Goal: Check status: Check status

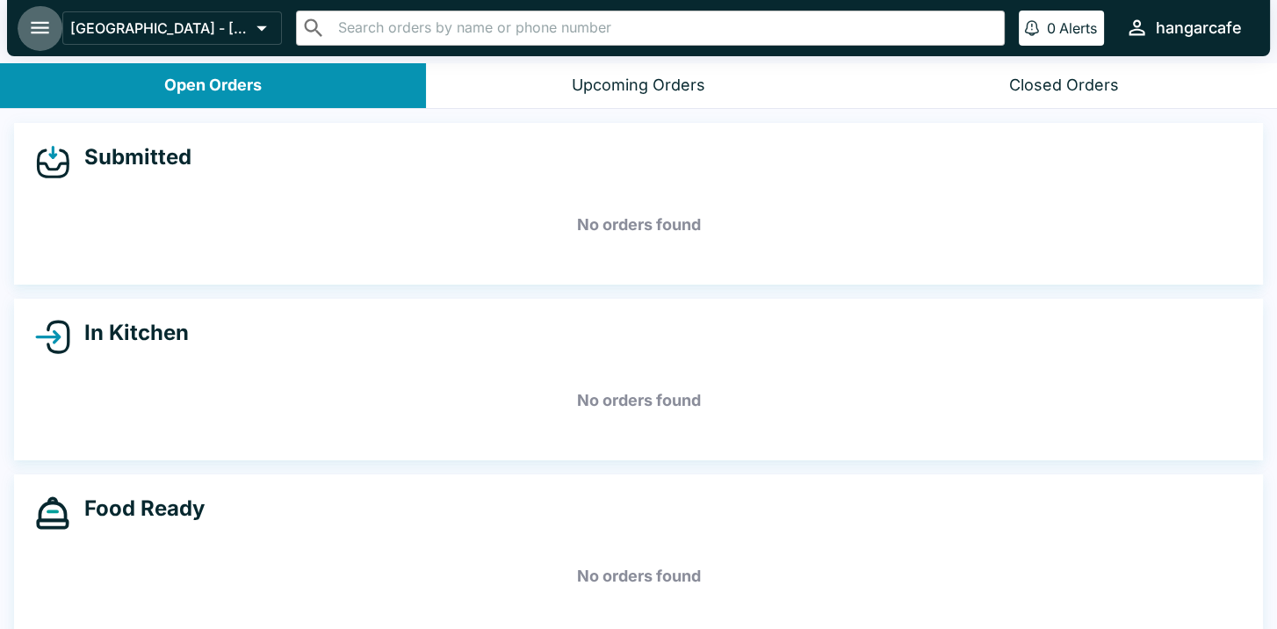
click at [36, 25] on icon "open drawer" at bounding box center [40, 28] width 24 height 24
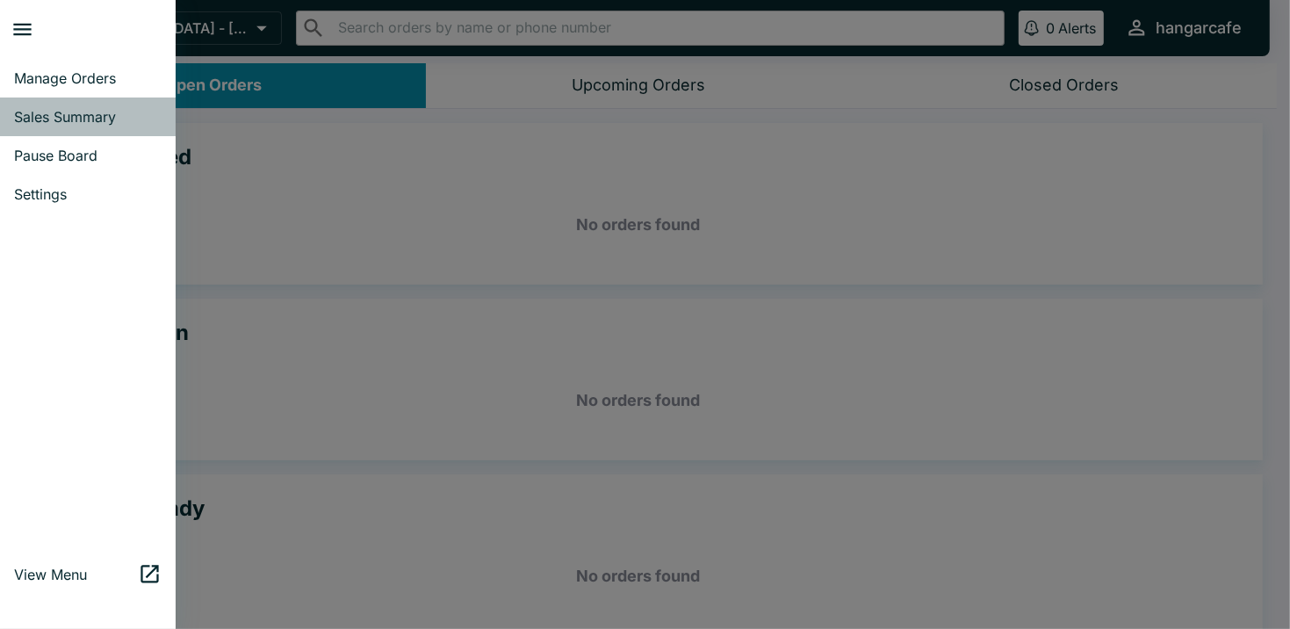
click at [48, 113] on span "Sales Summary" at bounding box center [88, 117] width 148 height 18
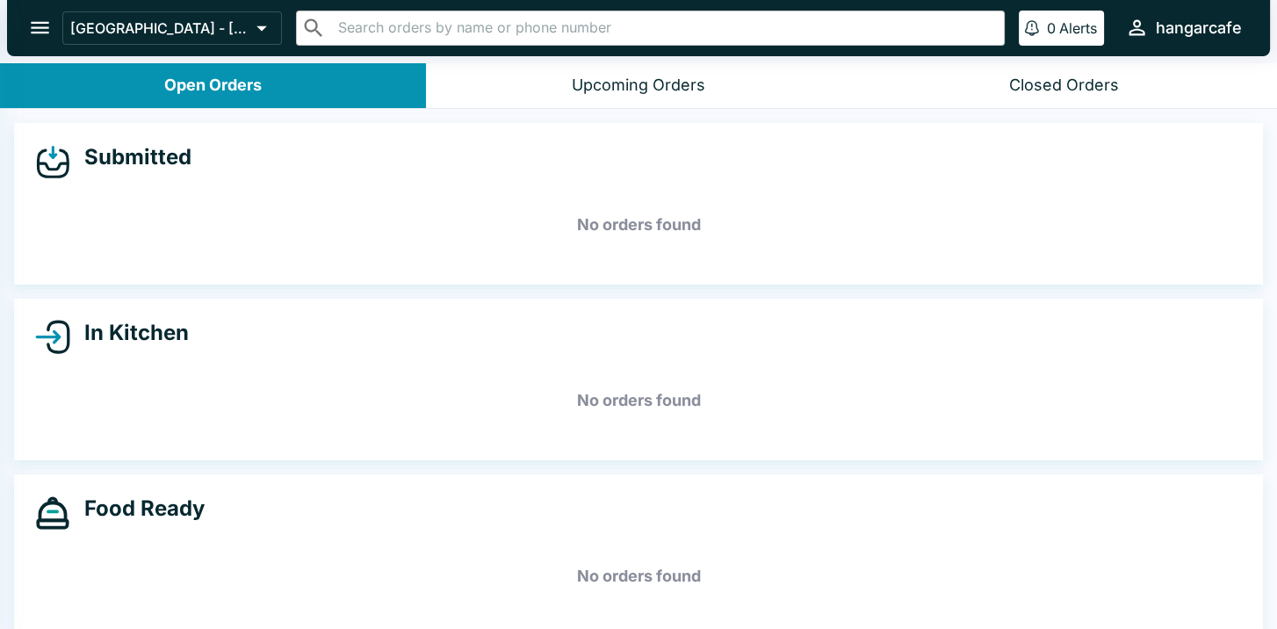
select select "03:00"
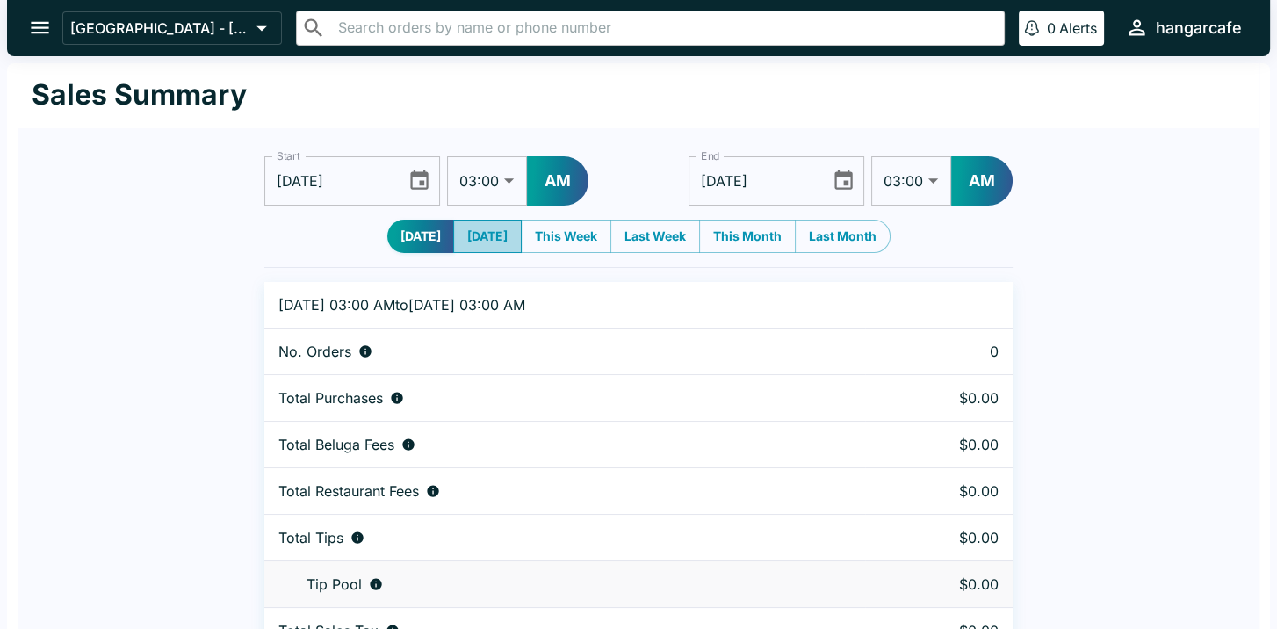
click at [482, 237] on button "[DATE]" at bounding box center [487, 236] width 69 height 33
type input "[DATE]"
